Goal: Information Seeking & Learning: Understand process/instructions

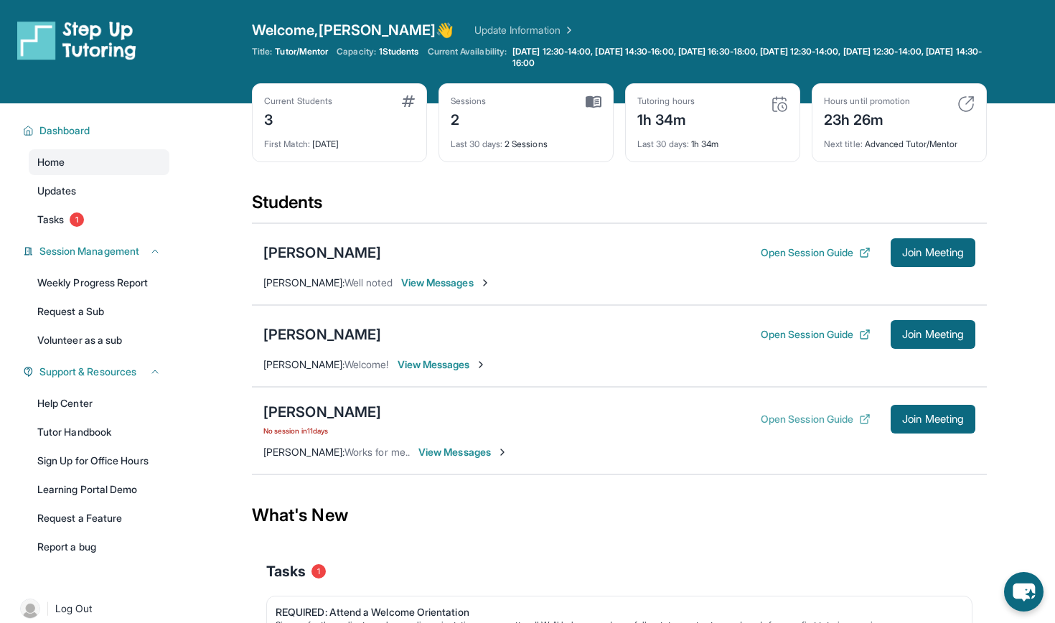
click at [789, 419] on button "Open Session Guide" at bounding box center [816, 419] width 110 height 14
click at [793, 253] on button "Open Session Guide" at bounding box center [816, 253] width 110 height 14
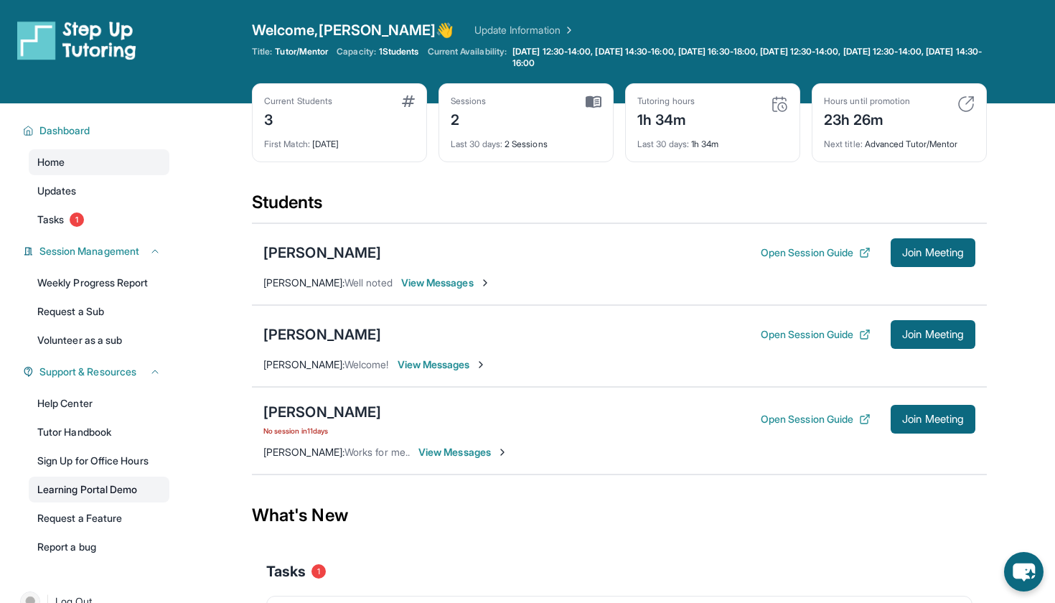
click at [95, 493] on link "Learning Portal Demo" at bounding box center [99, 490] width 141 height 26
click at [777, 256] on button "Open Session Guide" at bounding box center [816, 253] width 110 height 14
click at [74, 223] on span "1" at bounding box center [77, 219] width 14 height 14
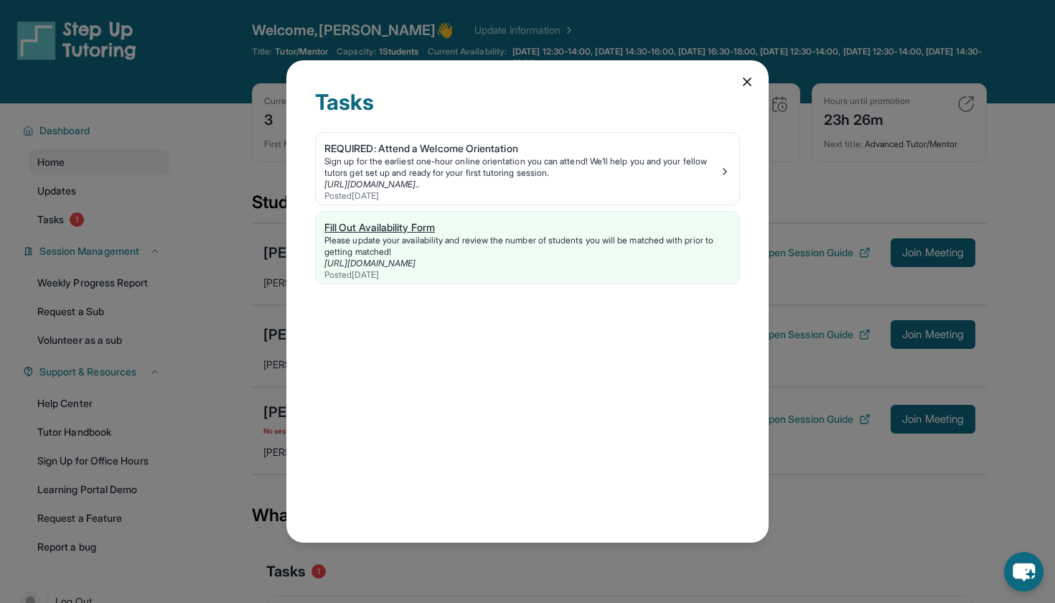
click at [437, 233] on div "Fill Out Availability Form" at bounding box center [527, 227] width 406 height 14
click at [661, 178] on div "Sign up for the earliest one-hour online orientation you can attend! We’ll help…" at bounding box center [521, 167] width 395 height 23
click at [747, 84] on icon at bounding box center [747, 82] width 14 height 14
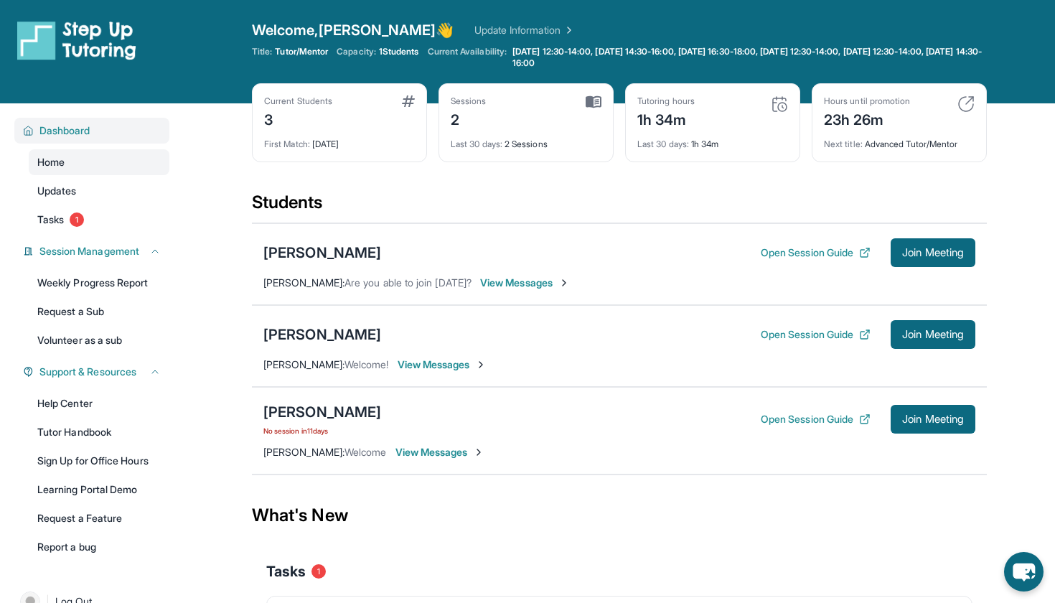
click at [44, 129] on span "Dashboard" at bounding box center [64, 130] width 51 height 14
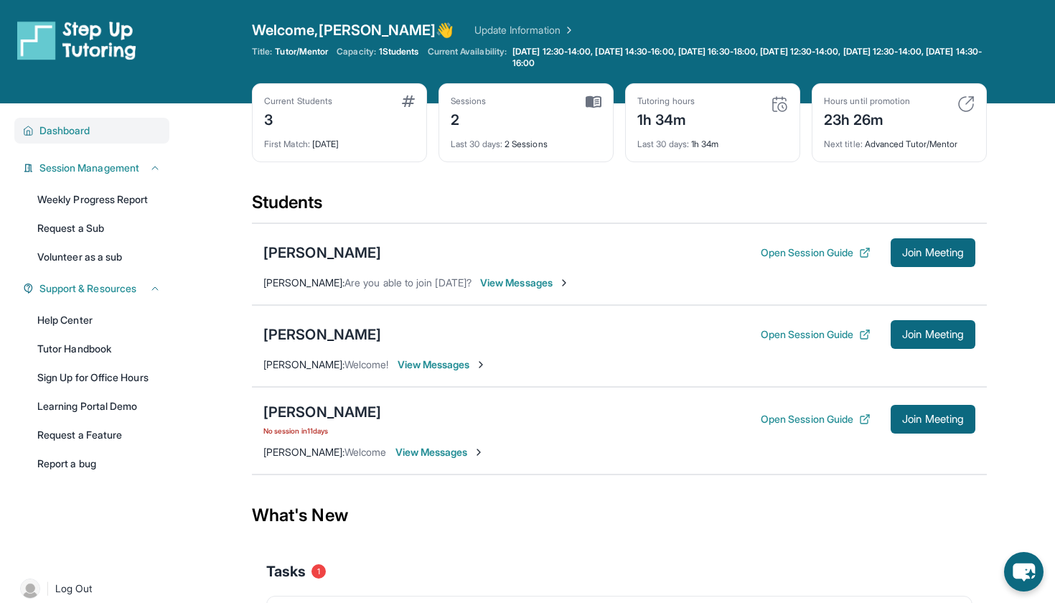
click at [44, 129] on span "Dashboard" at bounding box center [64, 130] width 51 height 14
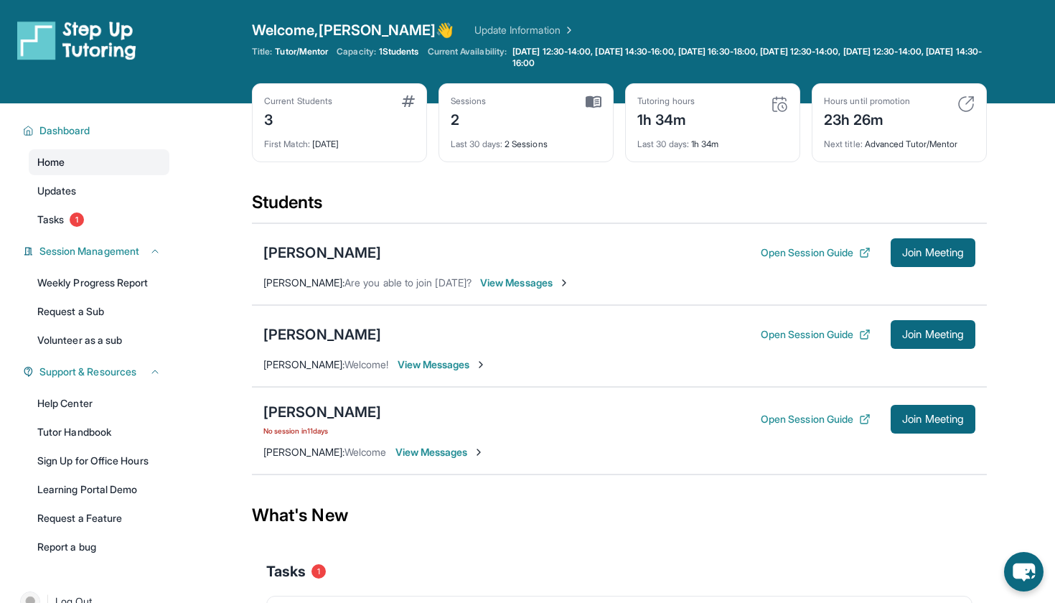
click at [45, 167] on span "Home" at bounding box center [50, 162] width 27 height 14
click at [46, 187] on span "Updates" at bounding box center [56, 191] width 39 height 14
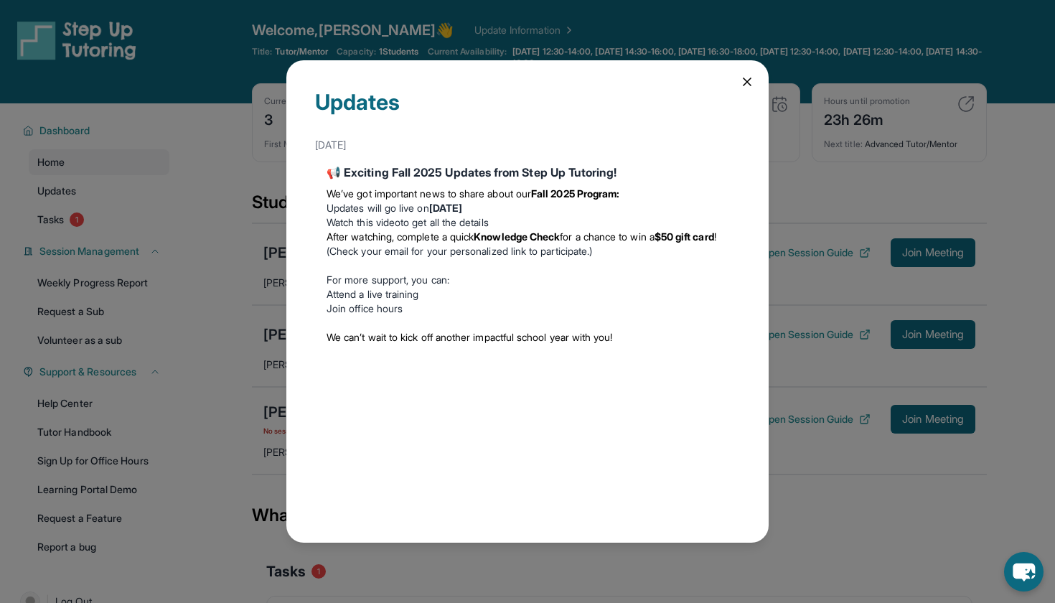
click at [748, 85] on icon at bounding box center [747, 82] width 14 height 14
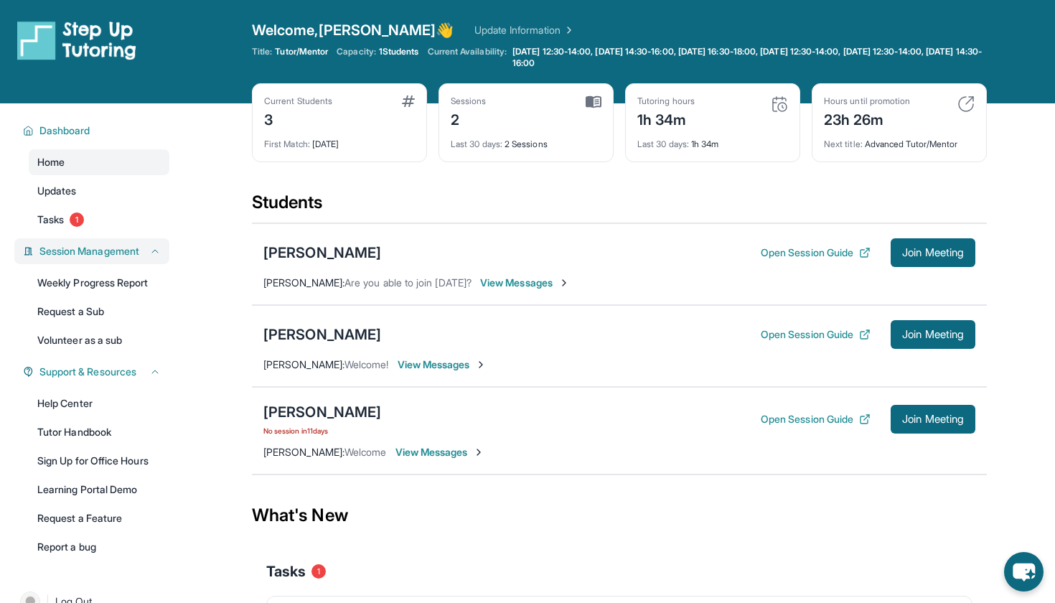
click at [51, 254] on span "Session Management" at bounding box center [89, 251] width 100 height 14
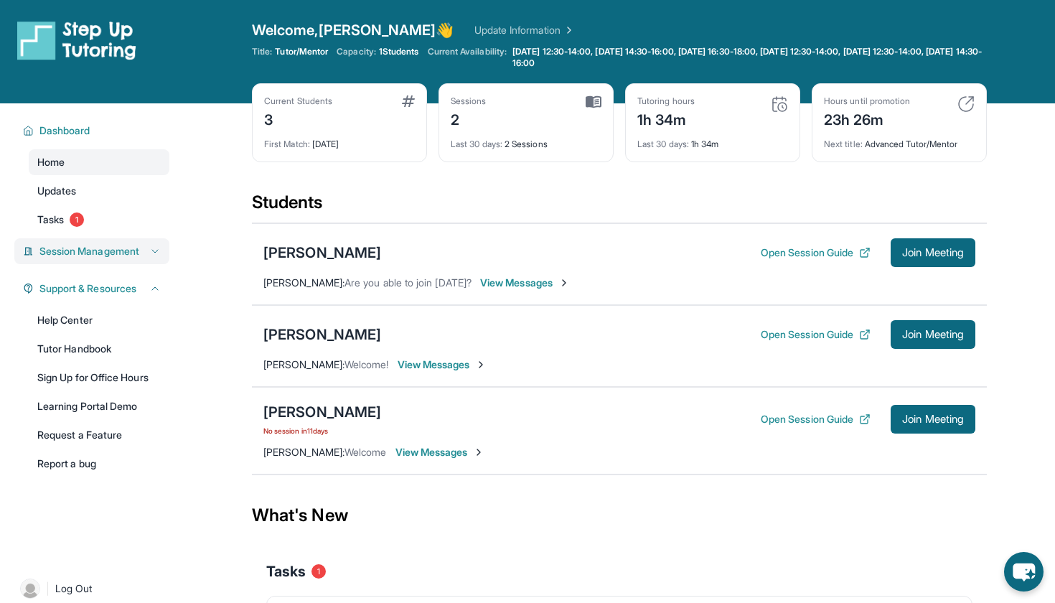
click at [51, 254] on span "Session Management" at bounding box center [89, 251] width 100 height 14
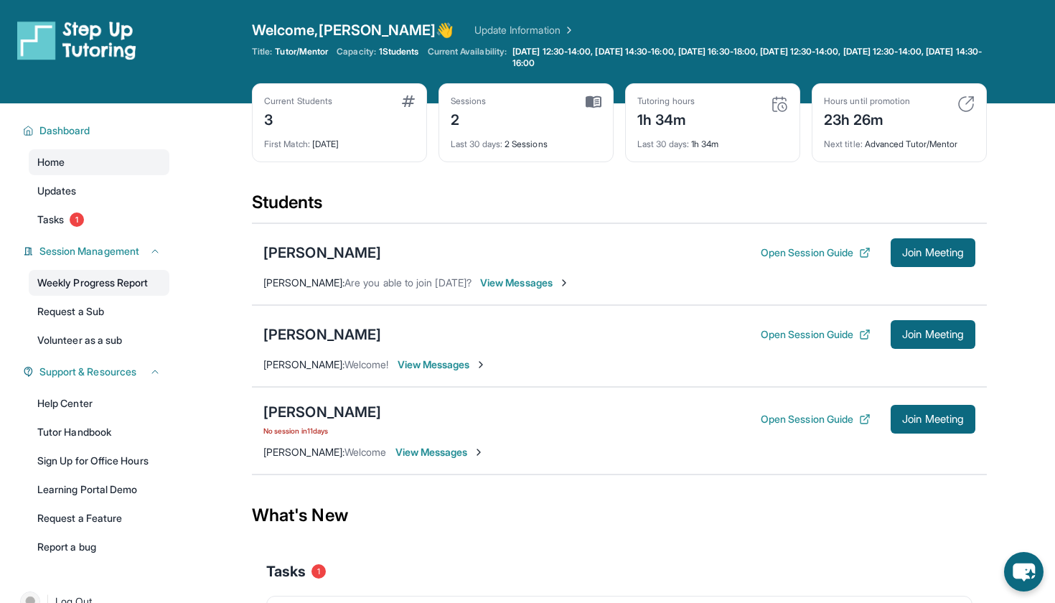
click at [60, 282] on link "Weekly Progress Report" at bounding box center [99, 283] width 141 height 26
click at [74, 314] on link "Request a Sub" at bounding box center [99, 312] width 141 height 26
click at [96, 340] on link "Volunteer as a sub" at bounding box center [99, 340] width 141 height 26
click at [98, 253] on span "Session Management" at bounding box center [89, 251] width 100 height 14
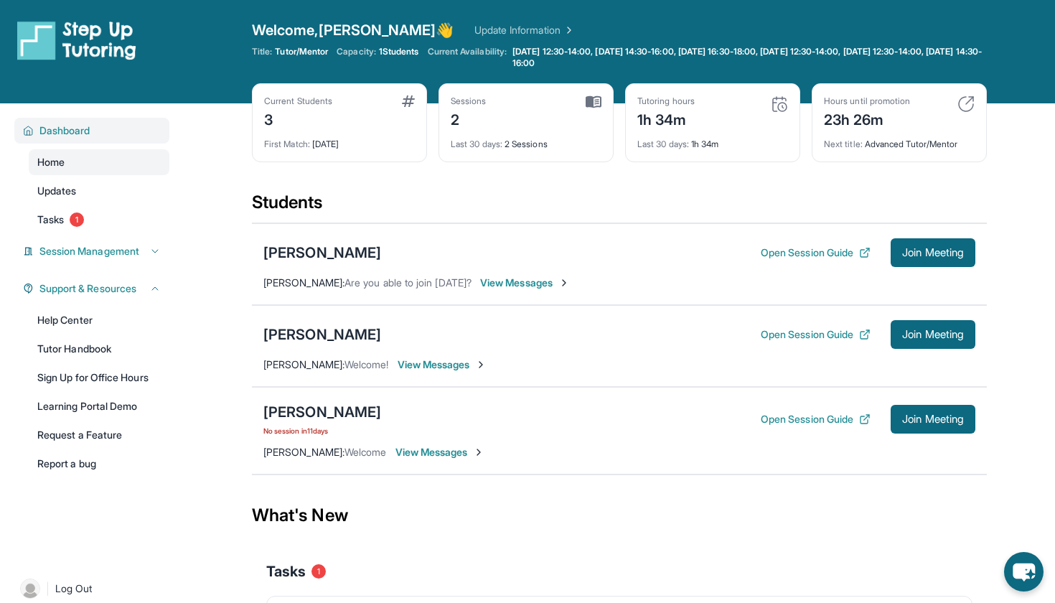
click at [85, 128] on span "Dashboard" at bounding box center [64, 130] width 51 height 14
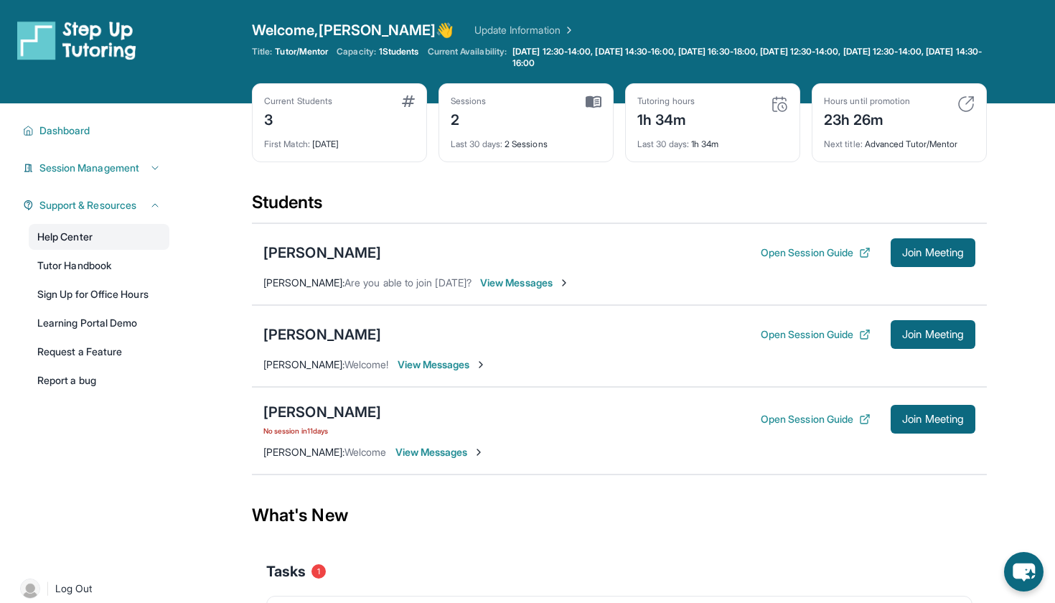
click at [78, 239] on link "Help Center" at bounding box center [99, 237] width 141 height 26
click at [904, 252] on span "Join Meeting" at bounding box center [933, 252] width 62 height 9
click at [859, 255] on icon at bounding box center [864, 252] width 11 height 11
click at [355, 253] on div "[PERSON_NAME]" at bounding box center [322, 253] width 118 height 20
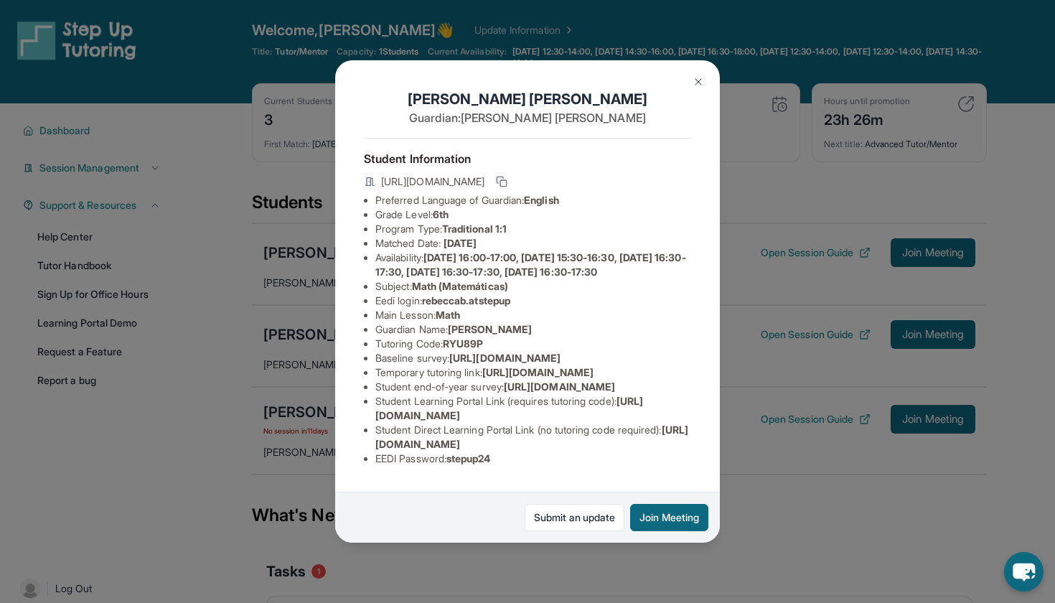
drag, startPoint x: 381, startPoint y: 179, endPoint x: 374, endPoint y: 180, distance: 7.2
click at [374, 180] on div "https://student-portal.stepuptutoring.org/student/RYU89P" at bounding box center [527, 183] width 327 height 20
click at [507, 180] on rect at bounding box center [503, 183] width 6 height 6
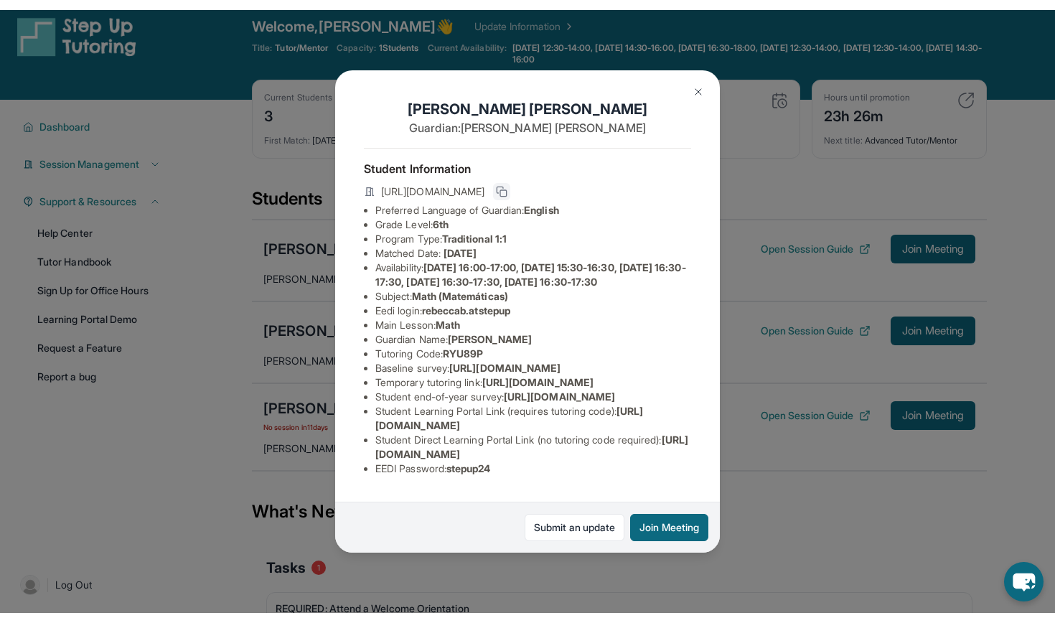
scroll to position [15, 0]
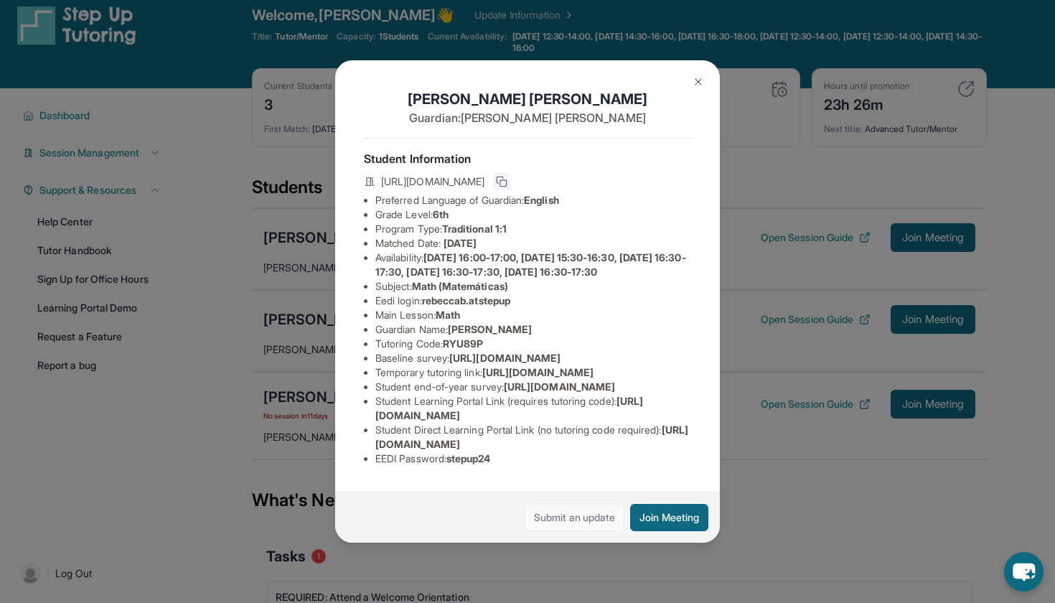
click at [601, 524] on link "Submit an update" at bounding box center [575, 517] width 100 height 27
click at [145, 231] on div "Rebecca Barbosa Guardian: Norma Barajas Student Information https://student-por…" at bounding box center [527, 301] width 1055 height 603
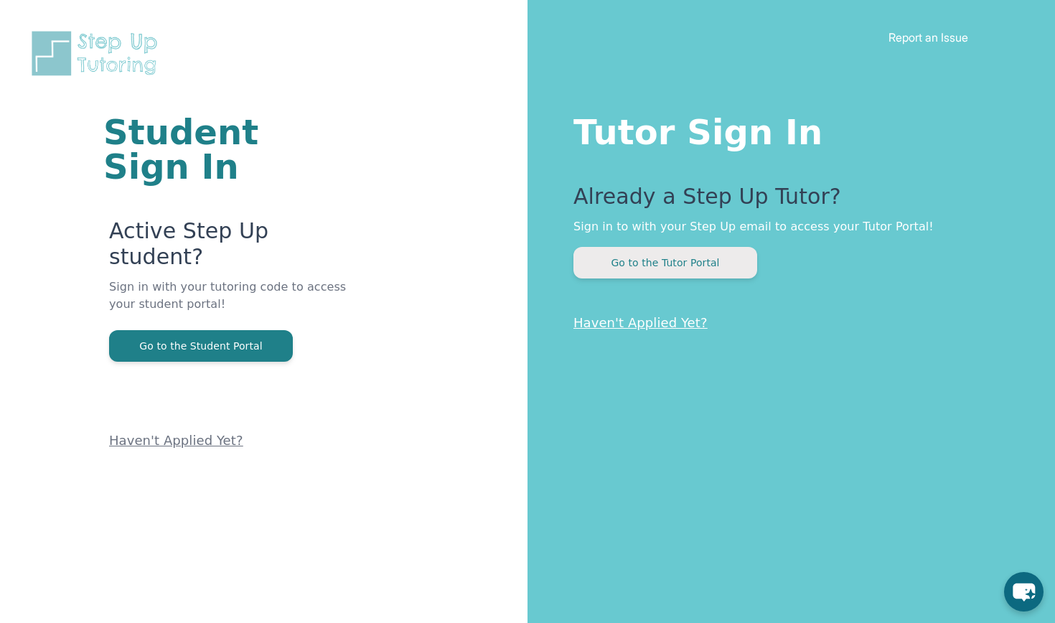
click at [570, 256] on button "Go to the Tutor Portal" at bounding box center [666, 263] width 184 height 32
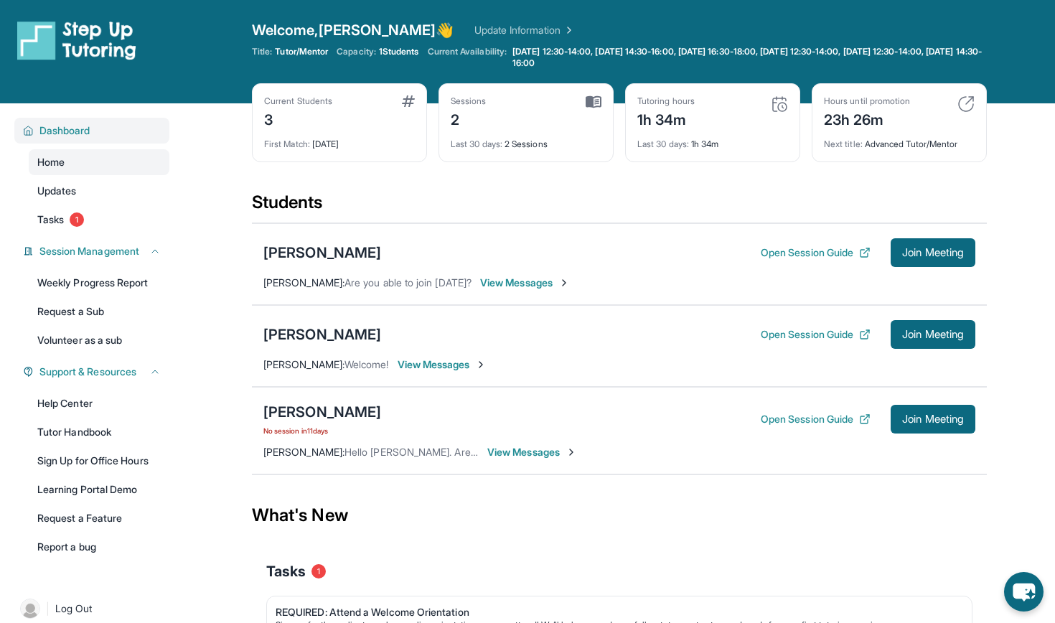
click at [70, 134] on span "Dashboard" at bounding box center [64, 130] width 51 height 14
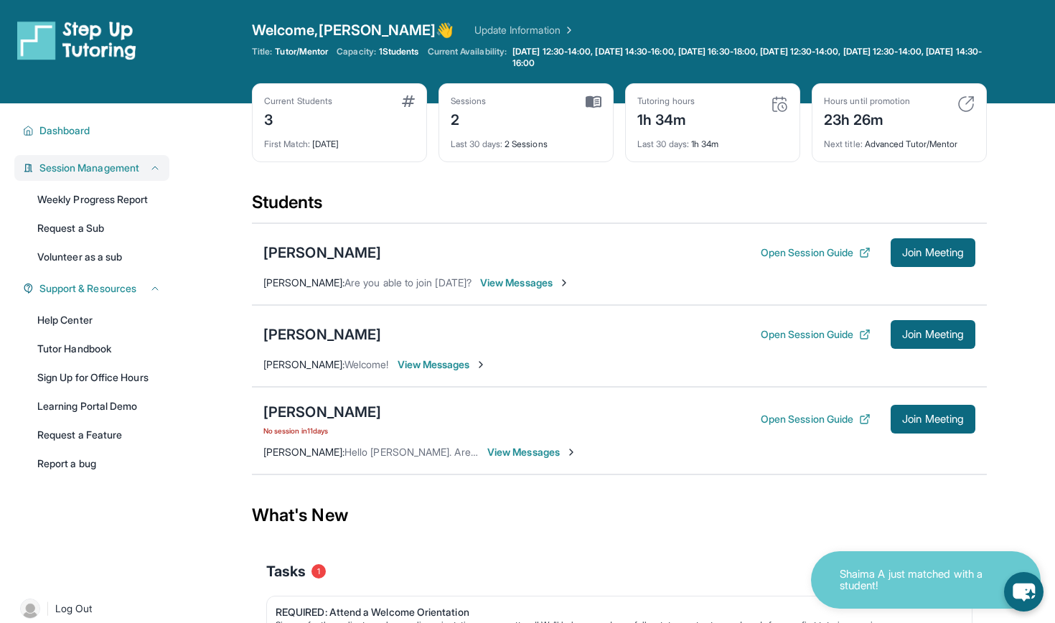
click at [81, 171] on span "Session Management" at bounding box center [89, 168] width 100 height 14
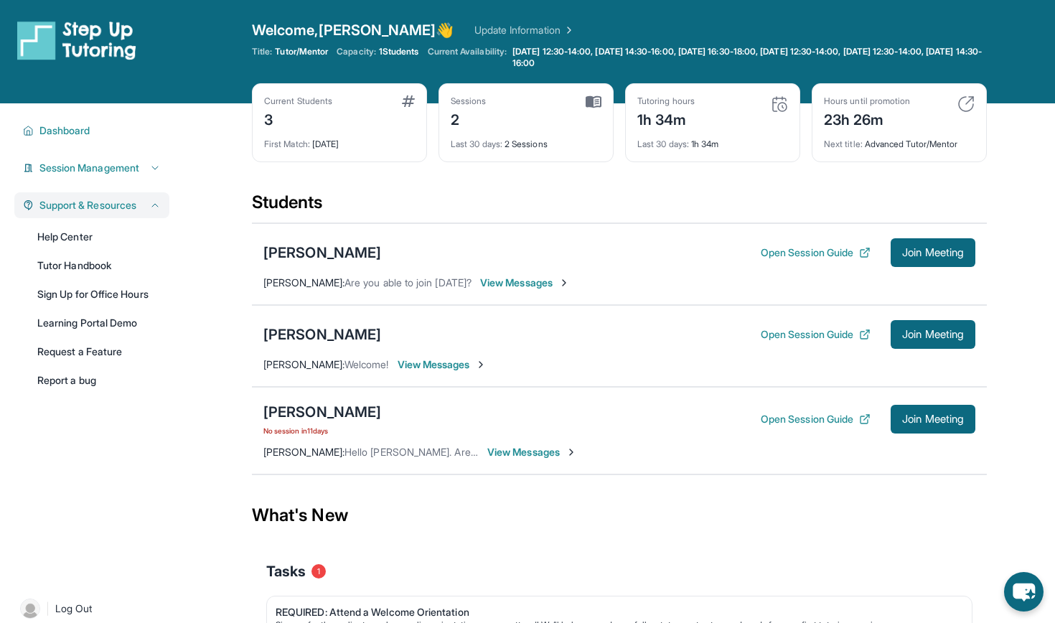
click at [83, 204] on span "Support & Resources" at bounding box center [87, 205] width 97 height 14
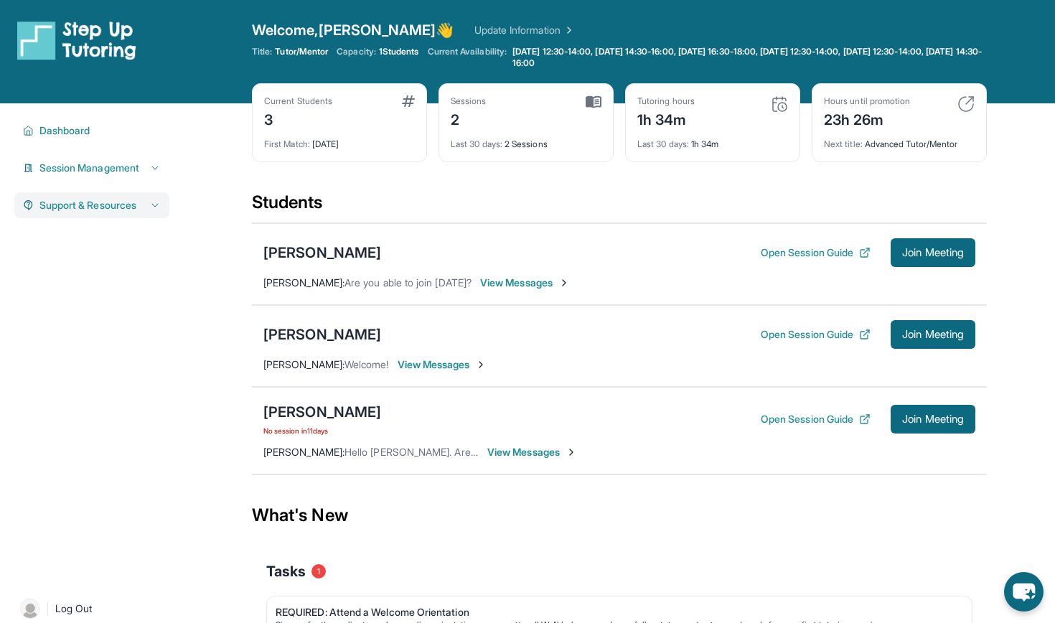
click at [83, 204] on span "Support & Resources" at bounding box center [87, 205] width 97 height 14
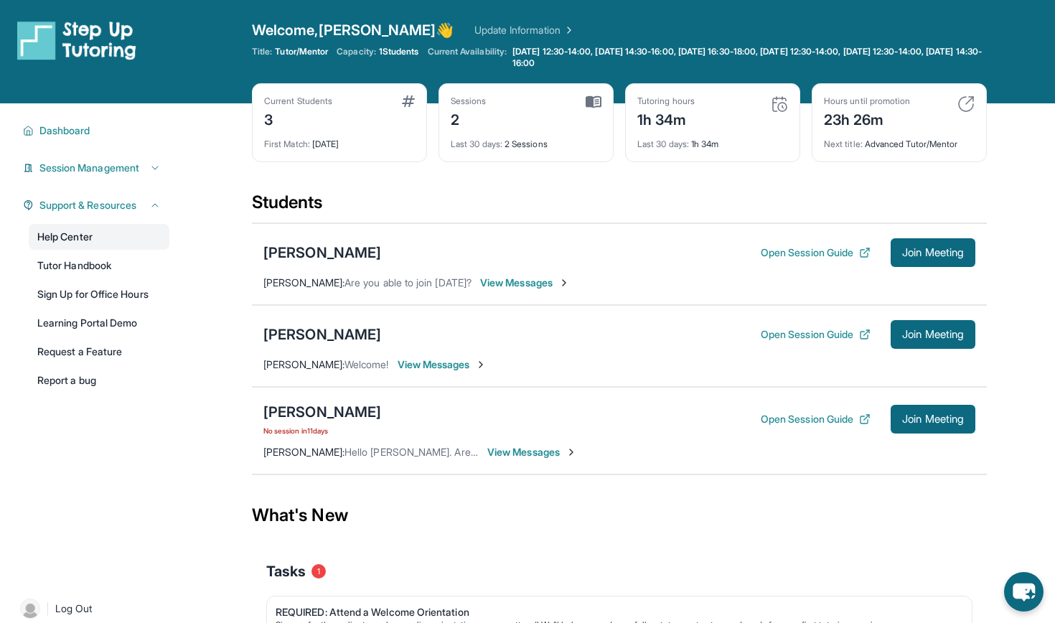
click at [65, 230] on link "Help Center" at bounding box center [99, 237] width 141 height 26
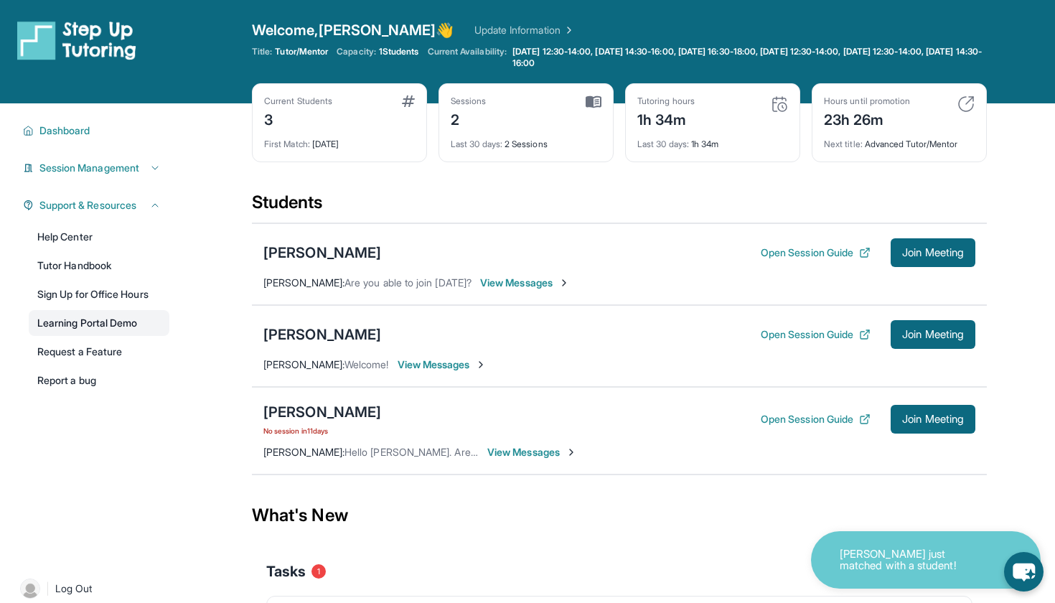
click at [65, 328] on link "Learning Portal Demo" at bounding box center [99, 323] width 141 height 26
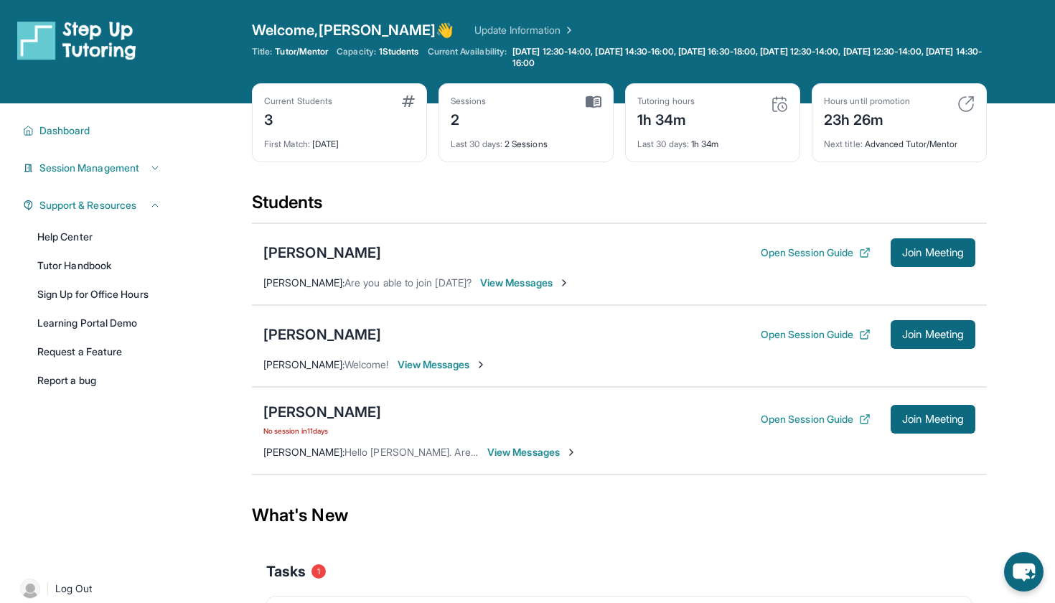
click at [505, 286] on span "View Messages" at bounding box center [525, 283] width 90 height 14
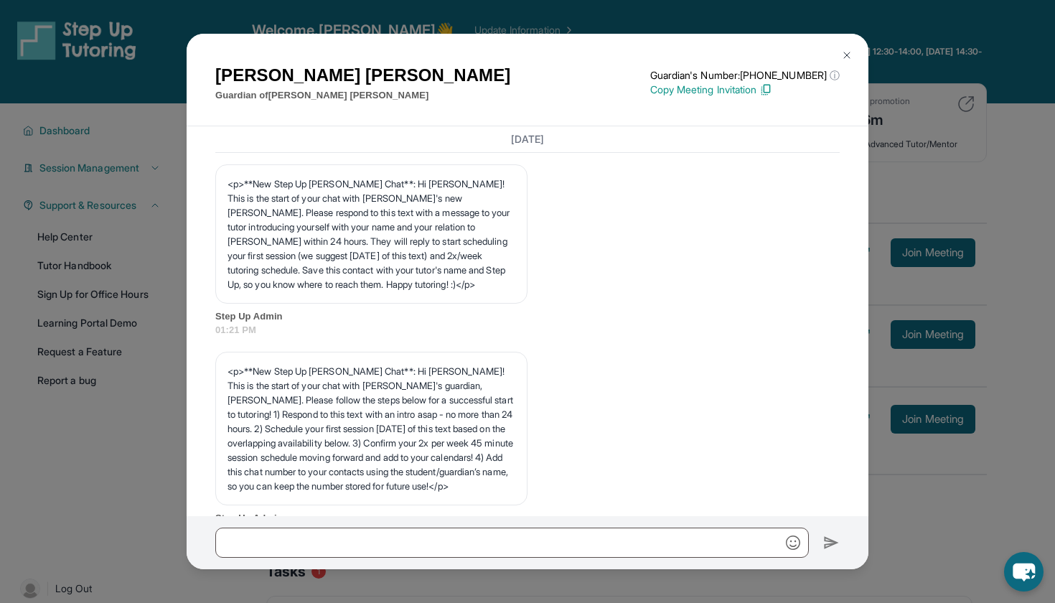
click at [570, 53] on img at bounding box center [846, 55] width 11 height 11
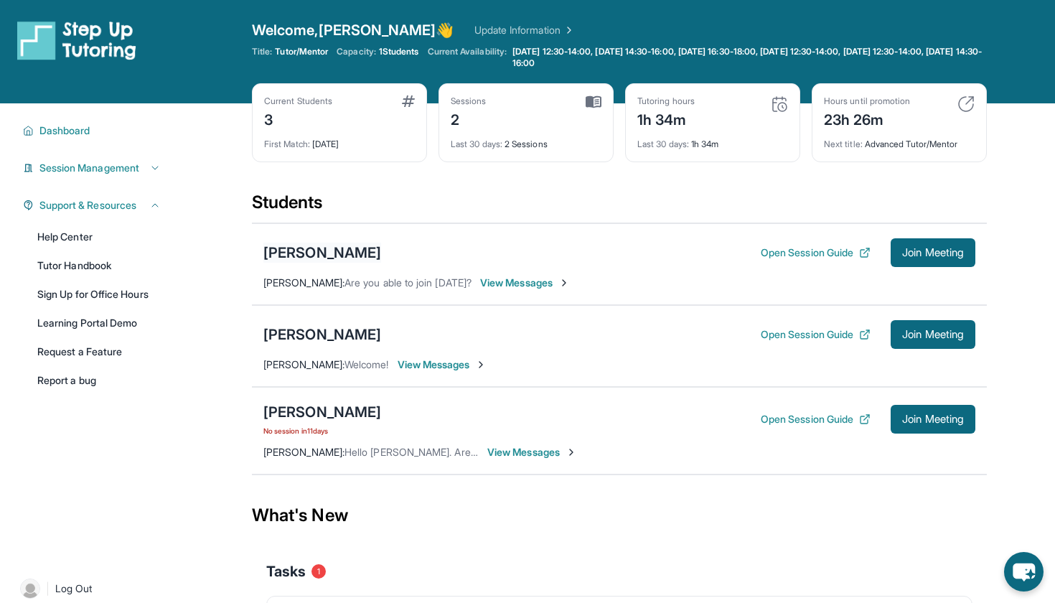
click at [346, 254] on div "[PERSON_NAME]" at bounding box center [322, 253] width 118 height 20
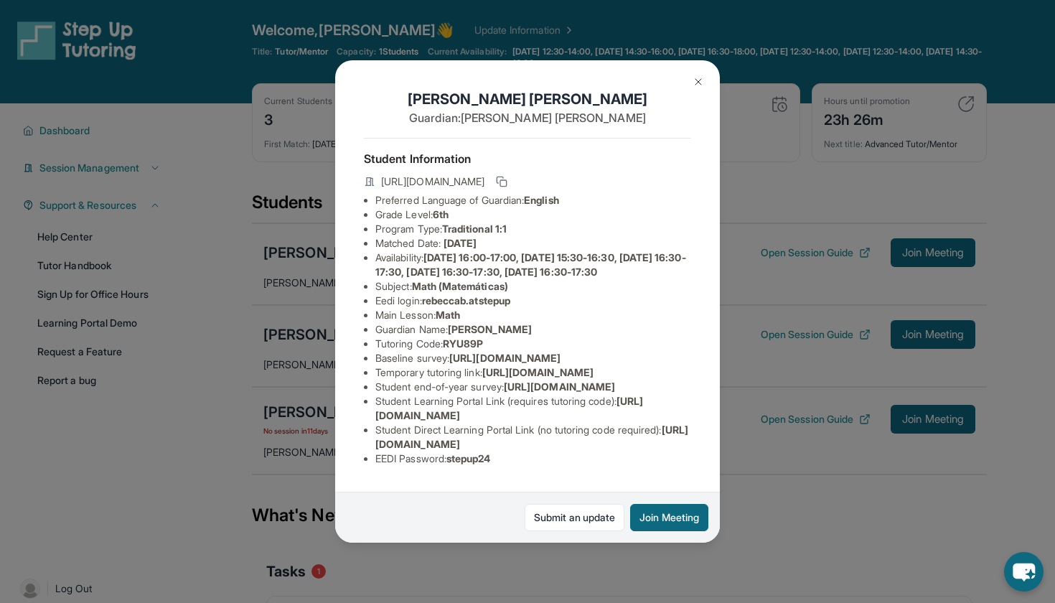
scroll to position [136, 0]
drag, startPoint x: 454, startPoint y: 466, endPoint x: 503, endPoint y: 465, distance: 48.8
click at [503, 465] on li "EEDI Password : stepup24" at bounding box center [533, 459] width 316 height 14
click at [489, 464] on span "stepup24" at bounding box center [469, 458] width 45 height 12
drag, startPoint x: 455, startPoint y: 467, endPoint x: 513, endPoint y: 470, distance: 57.5
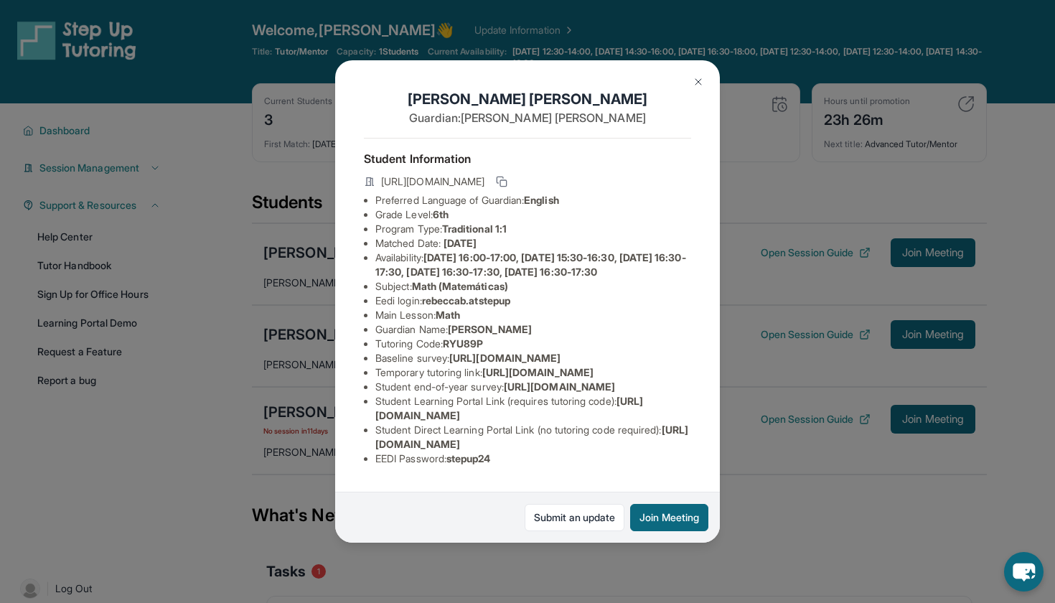
click at [513, 466] on li "EEDI Password : stepup24" at bounding box center [533, 459] width 316 height 14
copy li "stepup24"
click at [570, 498] on div "Rebecca Barbosa Guardian: Norma Barajas Student Information https://student-por…" at bounding box center [527, 301] width 1055 height 603
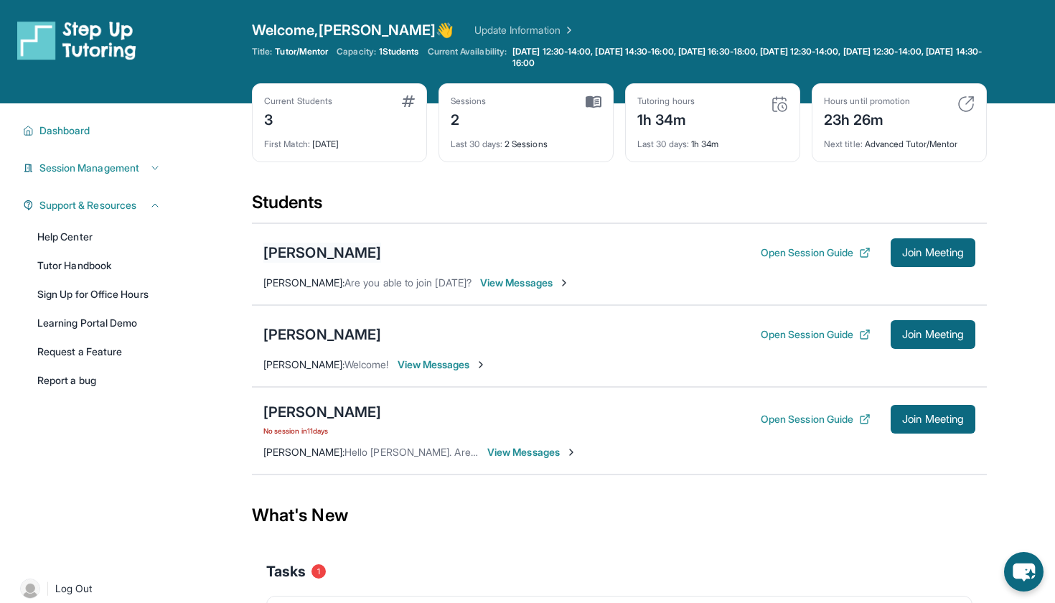
click at [335, 253] on div "[PERSON_NAME]" at bounding box center [322, 253] width 118 height 20
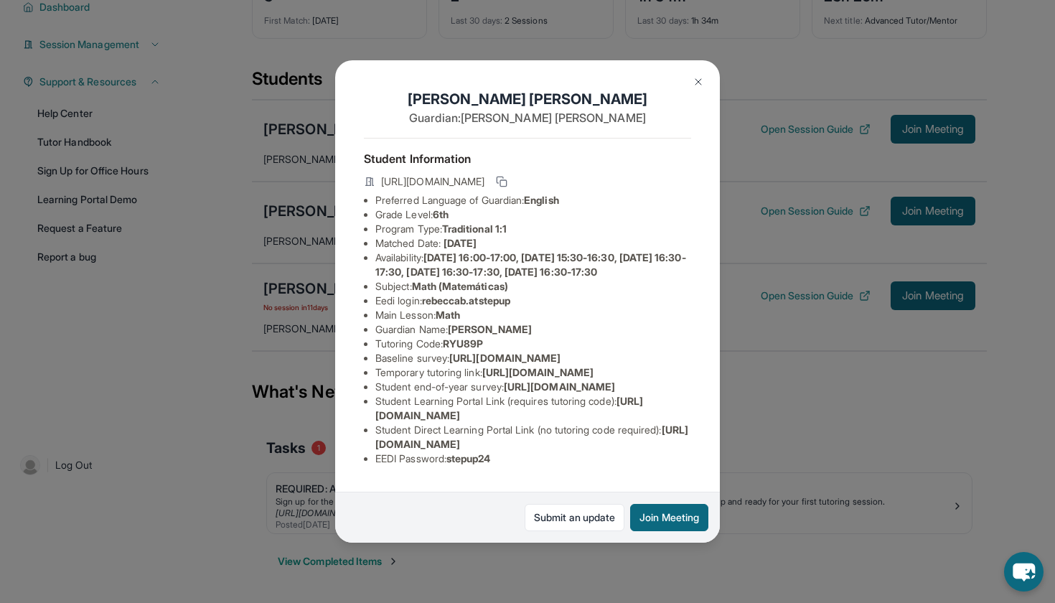
scroll to position [123, 0]
click at [103, 350] on div "Rebecca Barbosa Guardian: Norma Barajas Student Information https://student-por…" at bounding box center [527, 301] width 1055 height 603
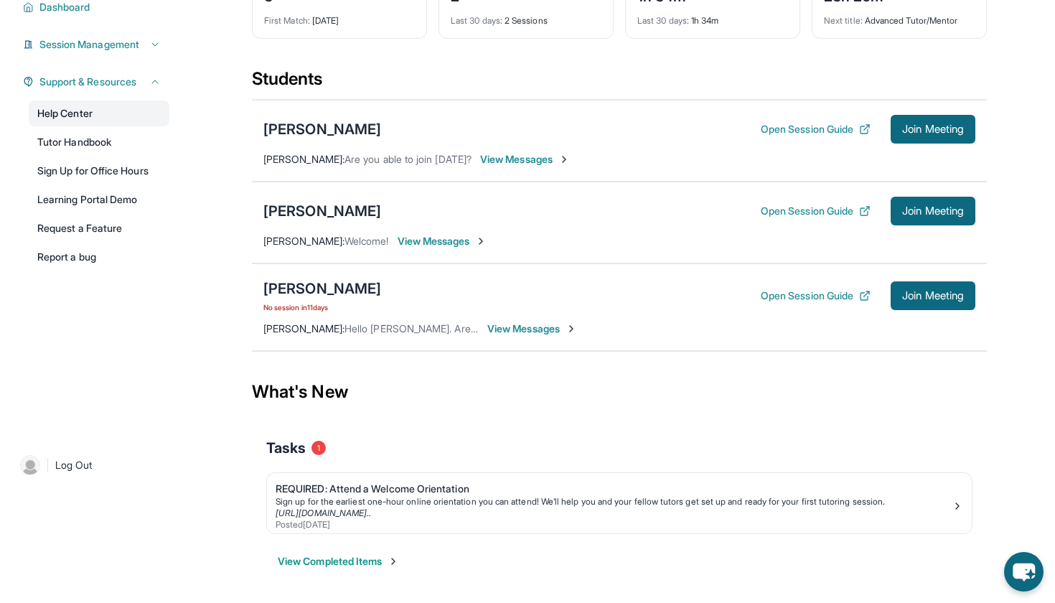
click at [73, 121] on link "Help Center" at bounding box center [99, 114] width 141 height 26
click at [85, 103] on link "Help Center" at bounding box center [99, 114] width 141 height 26
click at [94, 114] on link "Help Center" at bounding box center [99, 114] width 141 height 26
click at [95, 108] on link "Help Center" at bounding box center [99, 114] width 141 height 26
click at [75, 113] on link "Help Center" at bounding box center [99, 114] width 141 height 26
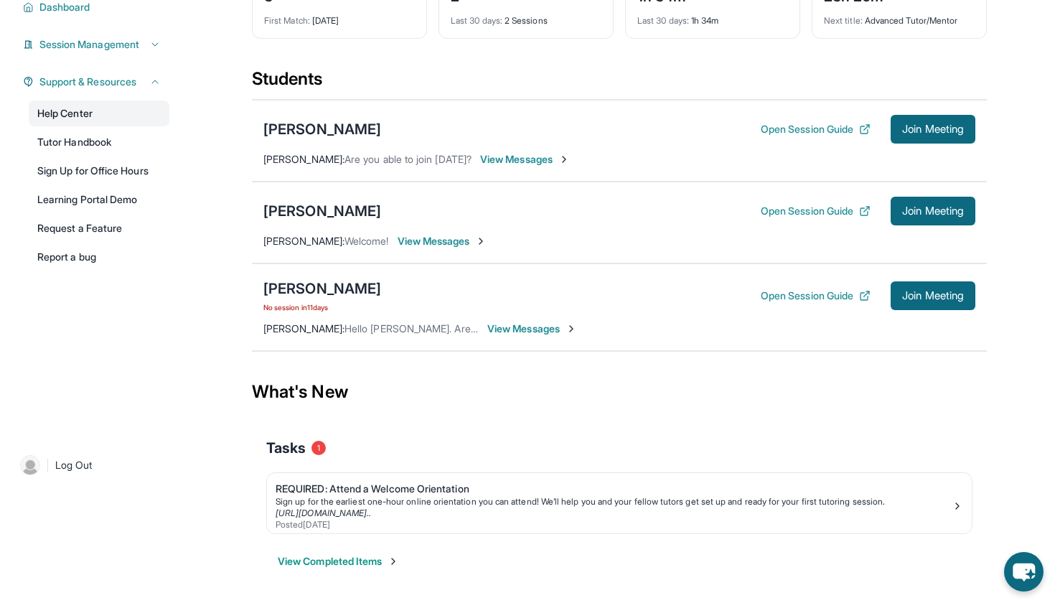
click at [90, 119] on link "Help Center" at bounding box center [99, 114] width 141 height 26
click at [90, 113] on link "Help Center" at bounding box center [99, 114] width 141 height 26
click at [570, 125] on span "Join Meeting" at bounding box center [933, 129] width 62 height 9
click at [570, 130] on button "Open Session Guide" at bounding box center [816, 129] width 110 height 14
click at [324, 287] on div "[PERSON_NAME]" at bounding box center [322, 289] width 118 height 20
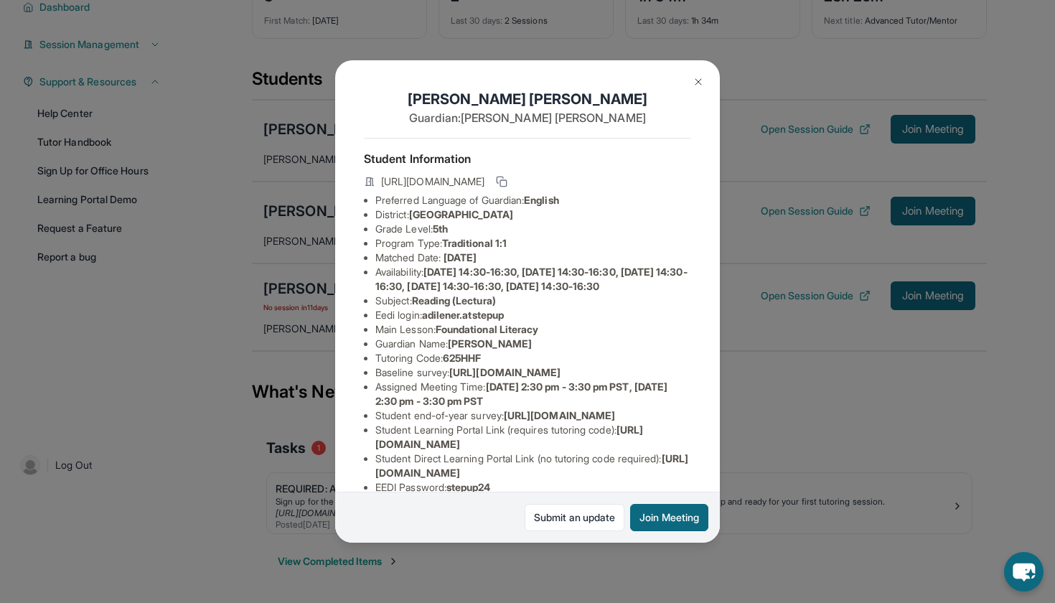
click at [570, 348] on div "Adilene Reyes Guardian: Claudia Lopez Student Information https://student-porta…" at bounding box center [527, 301] width 1055 height 603
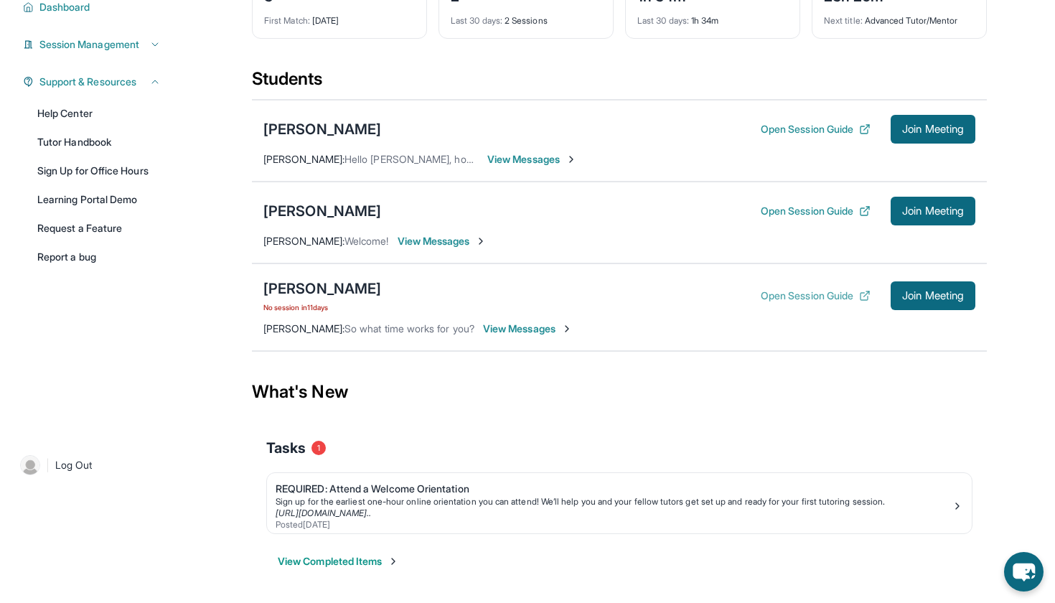
click at [570, 293] on button "Open Session Guide" at bounding box center [816, 296] width 110 height 14
click at [336, 123] on div "[PERSON_NAME]" at bounding box center [322, 129] width 118 height 20
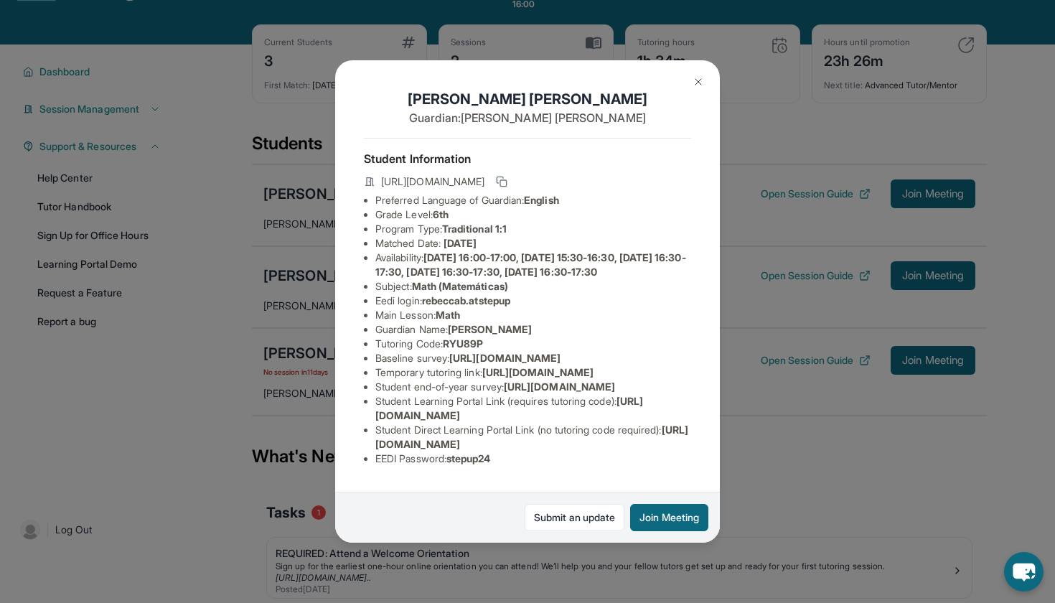
scroll to position [136, 0]
click at [570, 490] on div "Rebecca Barbosa Guardian: Norma Barajas Student Information https://student-por…" at bounding box center [527, 301] width 1055 height 603
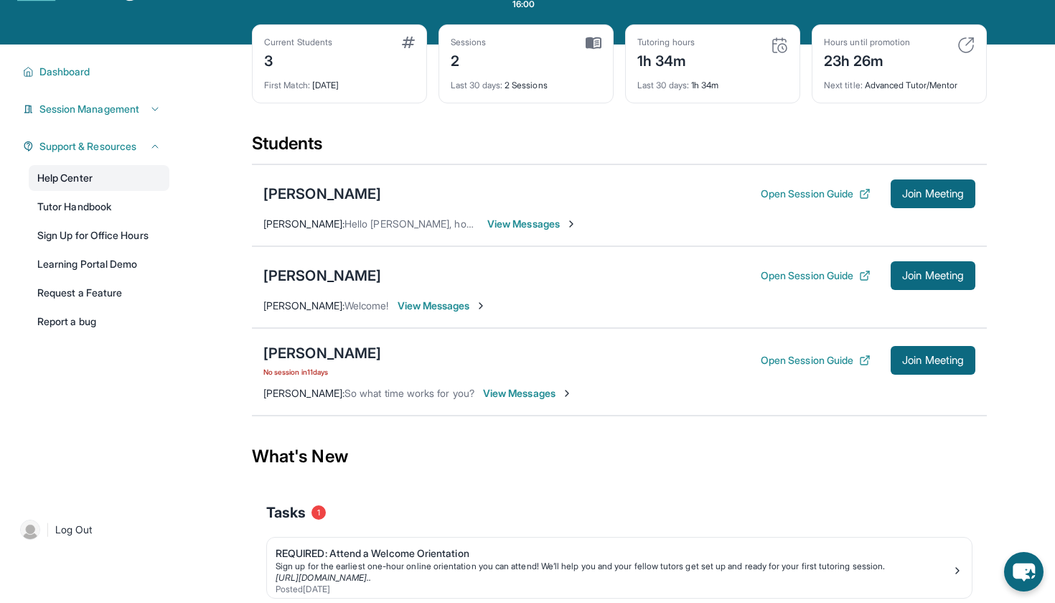
click at [73, 175] on link "Help Center" at bounding box center [99, 178] width 141 height 26
click at [88, 184] on link "Help Center" at bounding box center [99, 178] width 141 height 26
click at [60, 181] on link "Help Center" at bounding box center [99, 178] width 141 height 26
click at [72, 179] on link "Help Center" at bounding box center [99, 178] width 141 height 26
